Goal: Task Accomplishment & Management: Complete application form

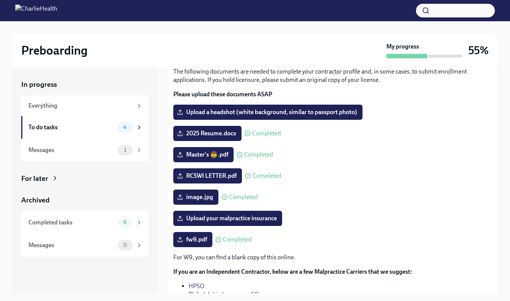
scroll to position [67, 0]
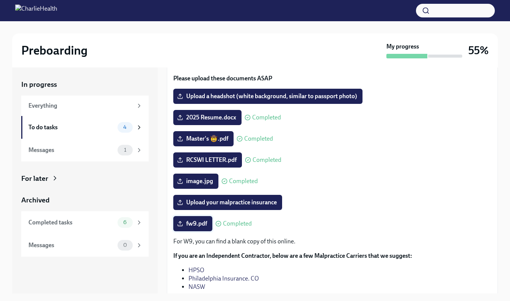
click at [198, 226] on span "fw9.pdf" at bounding box center [193, 224] width 28 height 8
click at [0, 0] on input "fw9.pdf" at bounding box center [0, 0] width 0 height 0
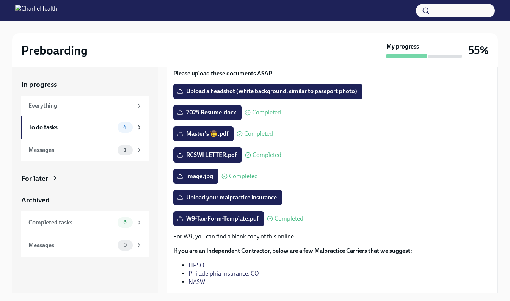
scroll to position [63, 0]
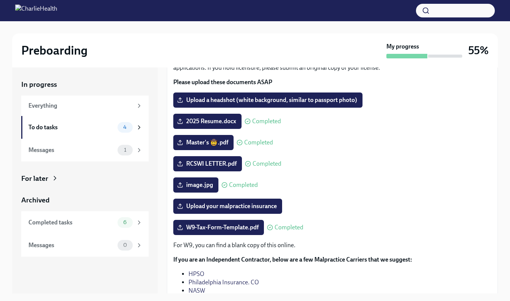
click at [491, 141] on div "The following documents are needed to complete your contractor profile and, in …" at bounding box center [332, 185] width 331 height 273
click at [391, 11] on div at bounding box center [255, 10] width 510 height 21
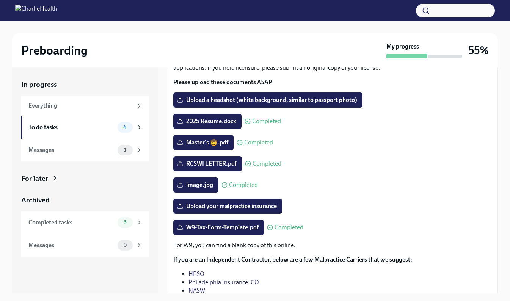
click at [392, 11] on div at bounding box center [255, 10] width 510 height 21
click at [391, 11] on div at bounding box center [255, 10] width 510 height 21
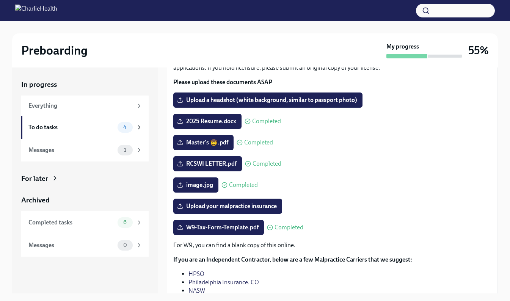
click at [391, 11] on div at bounding box center [255, 10] width 510 height 21
click at [392, 11] on div at bounding box center [255, 10] width 510 height 21
click at [391, 11] on div at bounding box center [255, 10] width 510 height 21
click at [392, 11] on div at bounding box center [255, 10] width 510 height 21
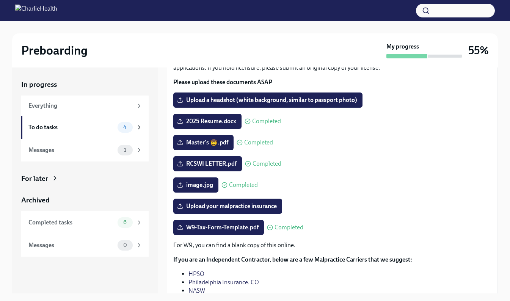
click at [391, 11] on div at bounding box center [255, 10] width 510 height 21
click at [392, 11] on div at bounding box center [255, 10] width 510 height 21
click at [391, 11] on div at bounding box center [255, 10] width 510 height 21
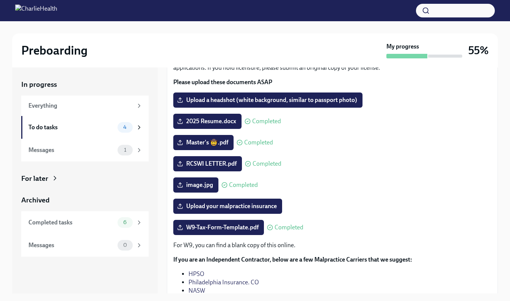
click at [391, 11] on div at bounding box center [255, 10] width 510 height 21
click at [392, 11] on div at bounding box center [255, 10] width 510 height 21
click at [391, 11] on div at bounding box center [255, 10] width 510 height 21
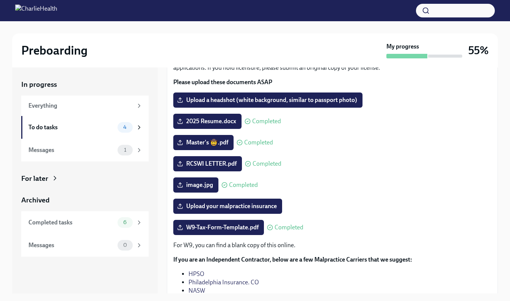
click at [391, 12] on div at bounding box center [255, 10] width 510 height 21
click at [391, 11] on div at bounding box center [255, 10] width 510 height 21
click at [392, 11] on div at bounding box center [255, 10] width 510 height 21
click at [391, 11] on div at bounding box center [255, 10] width 510 height 21
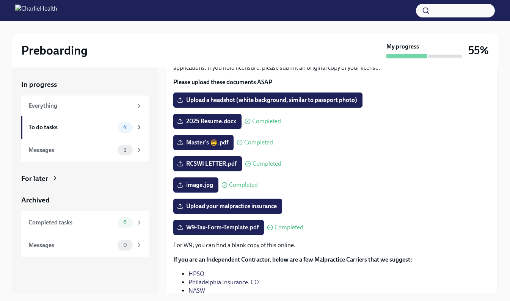
click at [391, 11] on div at bounding box center [255, 10] width 510 height 21
click at [392, 11] on div at bounding box center [255, 10] width 510 height 21
click at [391, 11] on div at bounding box center [255, 10] width 510 height 21
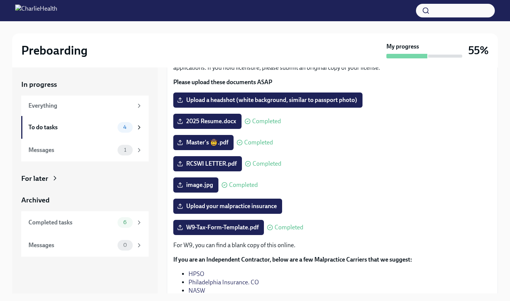
click at [392, 11] on div at bounding box center [255, 10] width 510 height 21
click at [391, 11] on div at bounding box center [255, 10] width 510 height 21
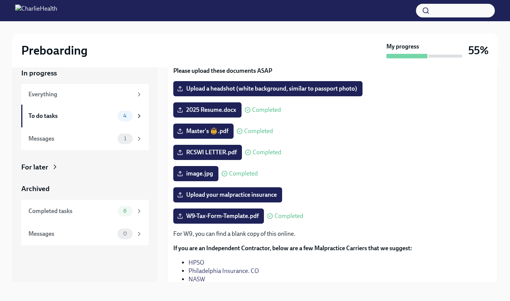
scroll to position [14, 0]
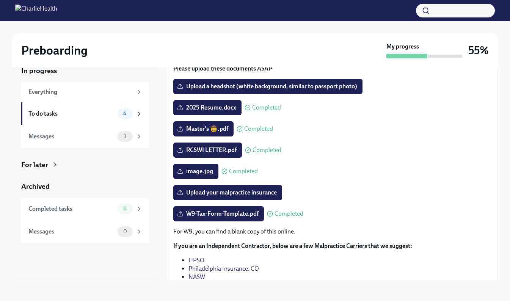
click at [391, 12] on div at bounding box center [255, 10] width 510 height 21
click at [391, 11] on div at bounding box center [255, 10] width 510 height 21
click at [392, 11] on div at bounding box center [255, 10] width 510 height 21
click at [391, 11] on div at bounding box center [255, 10] width 510 height 21
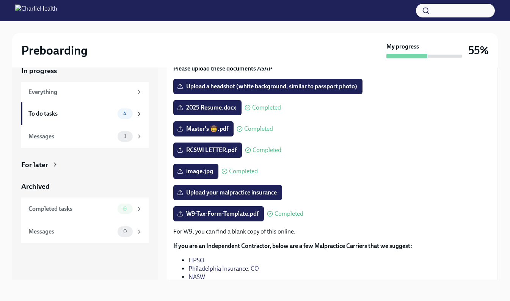
click at [391, 11] on div at bounding box center [255, 10] width 510 height 21
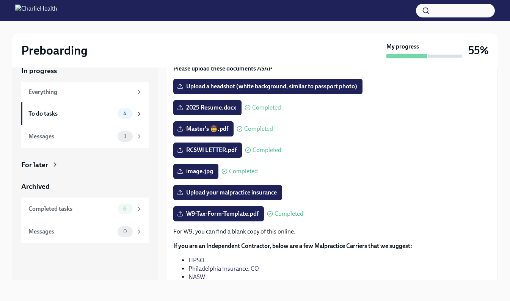
click at [391, 11] on div at bounding box center [255, 10] width 510 height 21
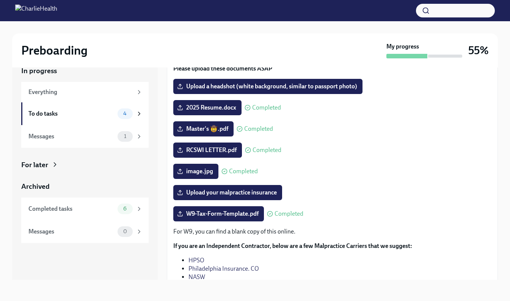
click at [392, 11] on div at bounding box center [255, 10] width 510 height 21
click at [391, 11] on div at bounding box center [255, 10] width 510 height 21
click at [392, 11] on div at bounding box center [255, 10] width 510 height 21
click at [391, 11] on div at bounding box center [255, 10] width 510 height 21
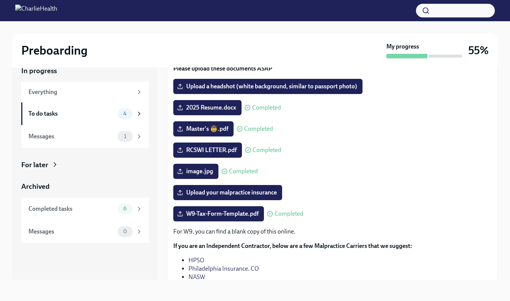
click at [391, 11] on div at bounding box center [255, 10] width 510 height 21
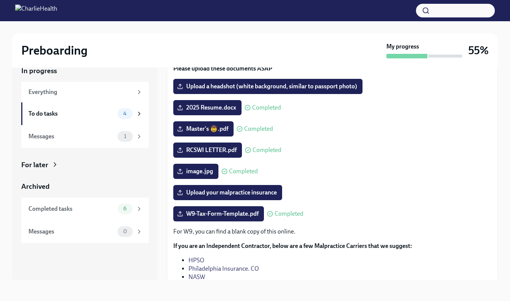
click at [391, 11] on div at bounding box center [255, 10] width 510 height 21
drag, startPoint x: 391, startPoint y: 11, endPoint x: 320, endPoint y: 35, distance: 74.7
click at [320, 35] on div "Preboarding My progress 55%" at bounding box center [255, 50] width 486 height 34
click at [391, 11] on div at bounding box center [255, 10] width 510 height 21
click at [390, 11] on div at bounding box center [255, 10] width 510 height 21
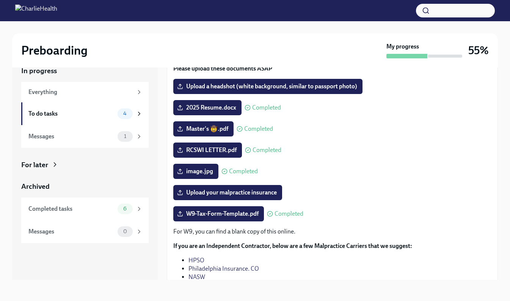
click at [391, 11] on div at bounding box center [255, 10] width 510 height 21
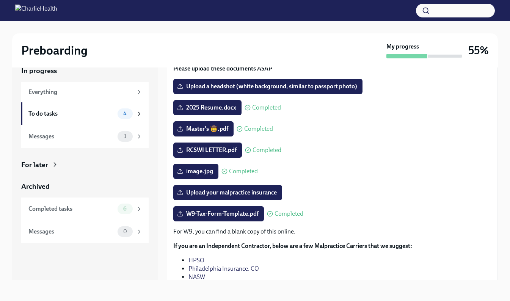
click at [391, 11] on div at bounding box center [255, 10] width 510 height 21
click at [57, 294] on div "Preboarding My progress 55% In progress Everything To do tasks 4 Messages 1 For…" at bounding box center [255, 154] width 510 height 293
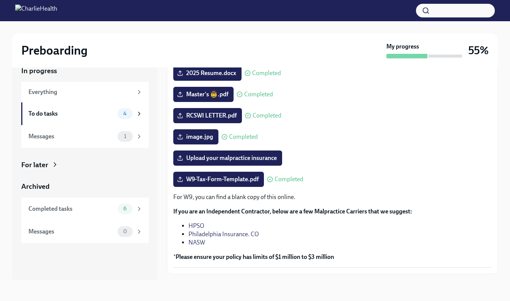
scroll to position [99, 0]
